Goal: Check status: Check status

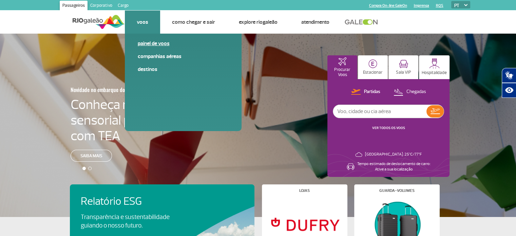
click at [150, 40] on link "Painel de voos" at bounding box center [183, 43] width 91 height 7
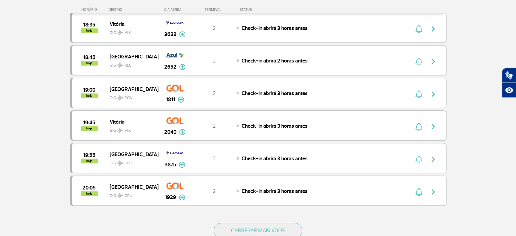
scroll to position [678, 0]
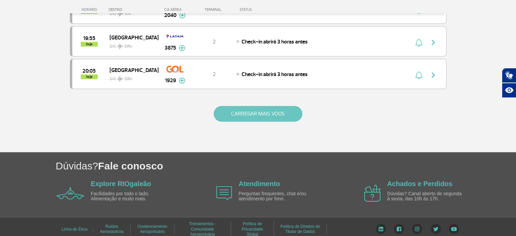
click at [247, 108] on button "CARREGAR MAIS VOOS" at bounding box center [258, 114] width 89 height 16
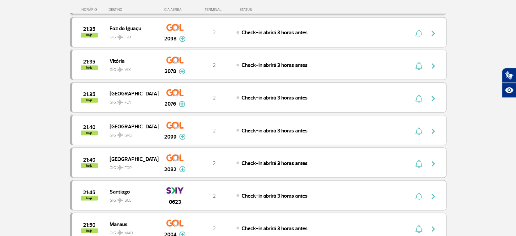
scroll to position [1267, 0]
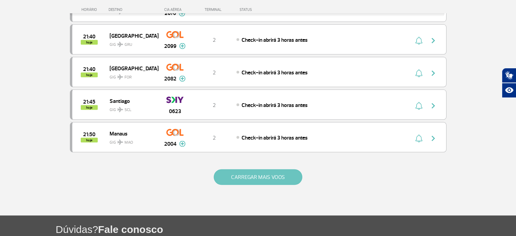
click at [271, 169] on button "CARREGAR MAIS VOOS" at bounding box center [258, 177] width 89 height 16
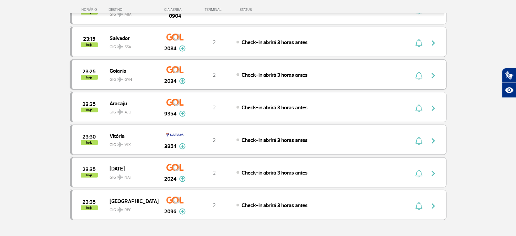
scroll to position [1900, 0]
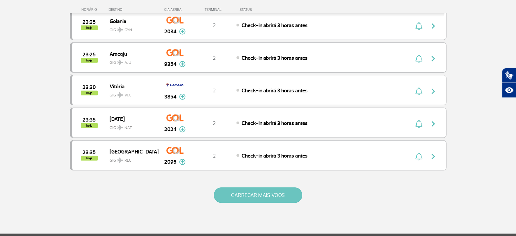
click at [250, 187] on button "CARREGAR MAIS VOOS" at bounding box center [258, 195] width 89 height 16
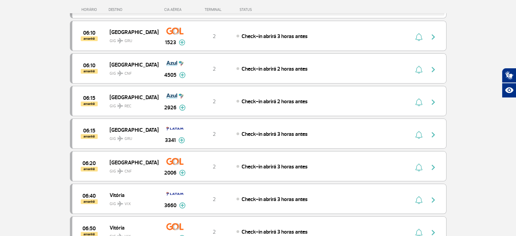
scroll to position [2489, 0]
